Goal: Information Seeking & Learning: Check status

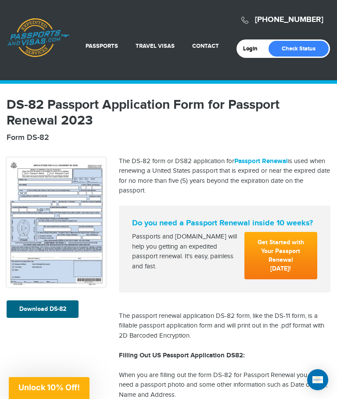
click at [303, 51] on link "Check Status" at bounding box center [299, 49] width 60 height 16
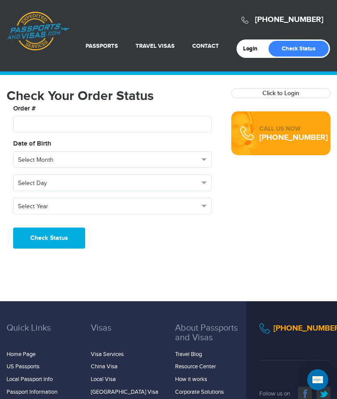
click at [201, 157] on button "Select Month" at bounding box center [112, 159] width 198 height 17
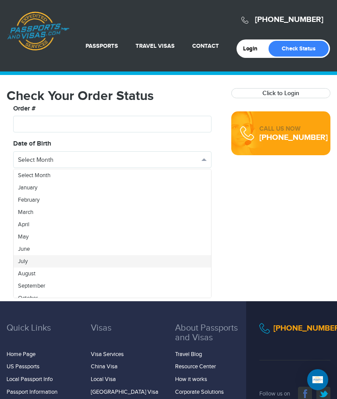
click at [48, 263] on link "July" at bounding box center [112, 261] width 197 height 12
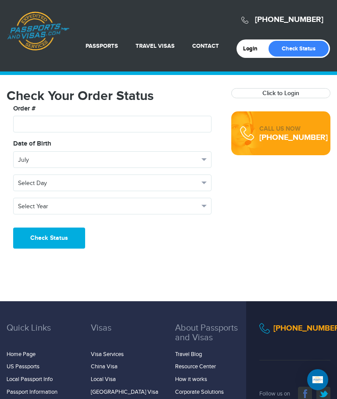
click at [207, 181] on button "Select Day" at bounding box center [112, 183] width 198 height 17
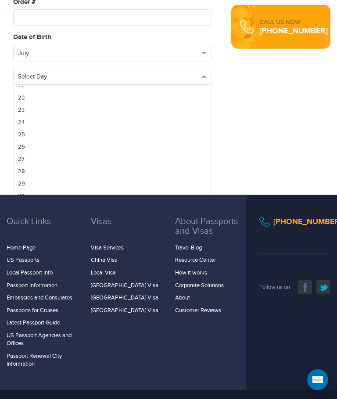
scroll to position [110, 0]
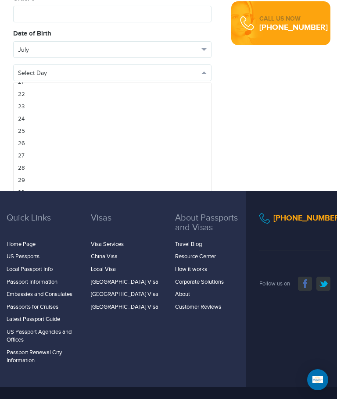
click at [272, 129] on div at bounding box center [168, 199] width 337 height 399
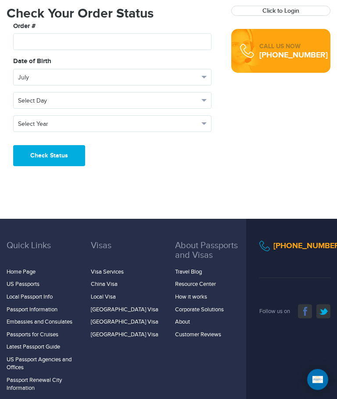
scroll to position [82, 0]
click at [208, 100] on button "Select Day" at bounding box center [112, 100] width 198 height 17
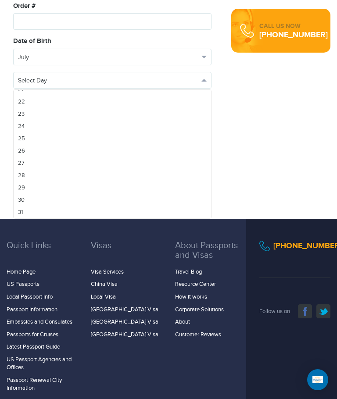
scroll to position [265, 0]
click at [33, 211] on link "31" at bounding box center [112, 212] width 197 height 12
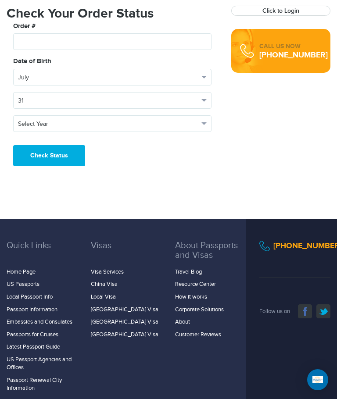
click at [204, 122] on button "Select Year" at bounding box center [112, 123] width 198 height 17
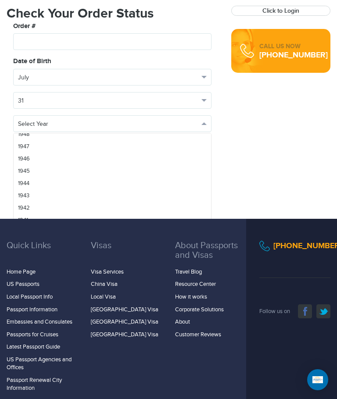
scroll to position [966, 0]
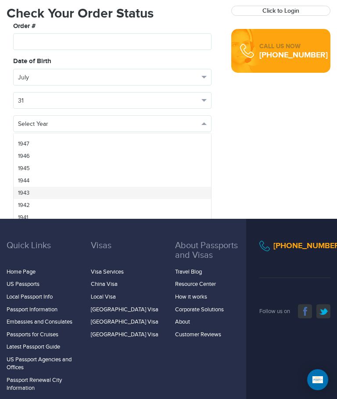
click at [39, 192] on link "1943" at bounding box center [112, 193] width 197 height 12
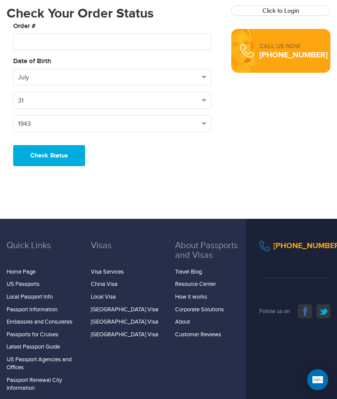
click at [64, 156] on button "Check Status" at bounding box center [49, 155] width 72 height 21
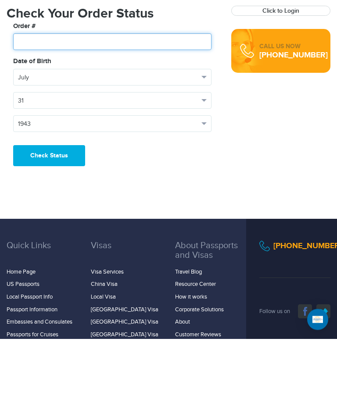
scroll to position [21, 0]
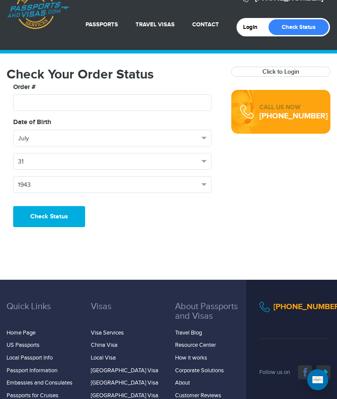
click at [290, 68] on link "Click to Login" at bounding box center [280, 71] width 37 height 7
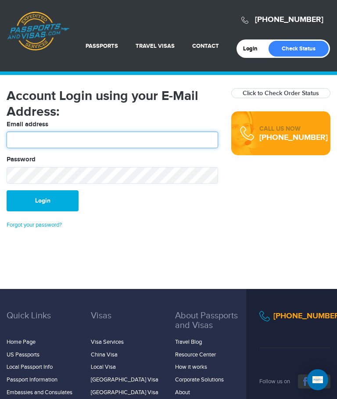
click at [131, 143] on input "text" at bounding box center [112, 140] width 211 height 17
click at [305, 45] on link "Check Status" at bounding box center [299, 49] width 60 height 16
